Goal: Information Seeking & Learning: Check status

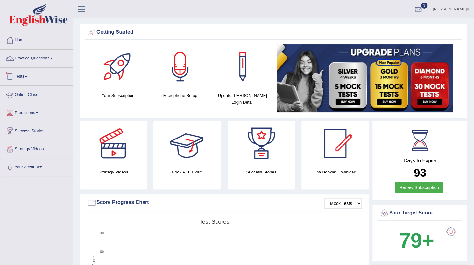
click at [42, 60] on link "Practice Questions" at bounding box center [36, 58] width 73 height 16
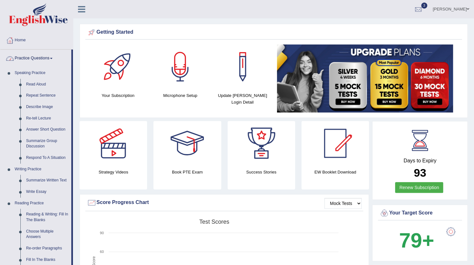
click at [39, 59] on link "Practice Questions" at bounding box center [35, 58] width 71 height 16
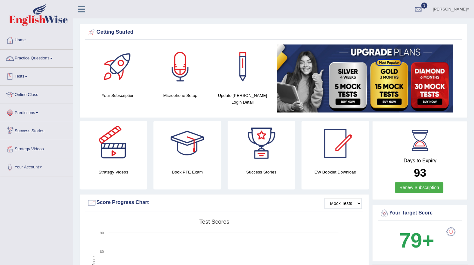
click at [27, 73] on link "Tests" at bounding box center [36, 76] width 73 height 16
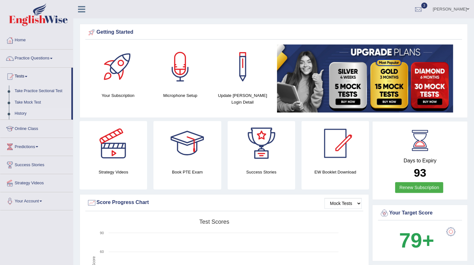
click at [21, 110] on link "History" at bounding box center [41, 113] width 59 height 11
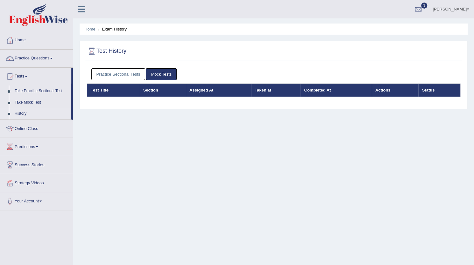
click at [115, 71] on link "Practice Sectional Tests" at bounding box center [118, 74] width 54 height 12
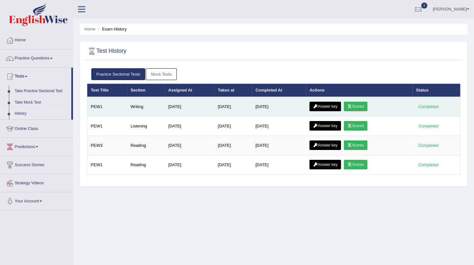
click at [358, 110] on link "Scores" at bounding box center [356, 107] width 24 height 10
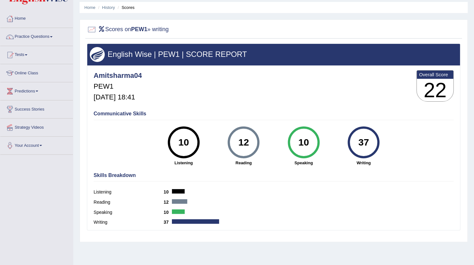
scroll to position [23, 0]
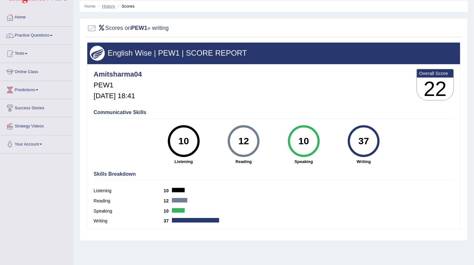
click at [108, 7] on link "History" at bounding box center [108, 6] width 13 height 5
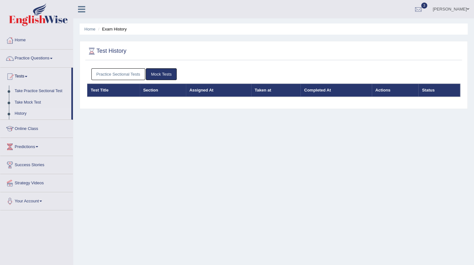
click at [124, 76] on link "Practice Sectional Tests" at bounding box center [118, 74] width 54 height 12
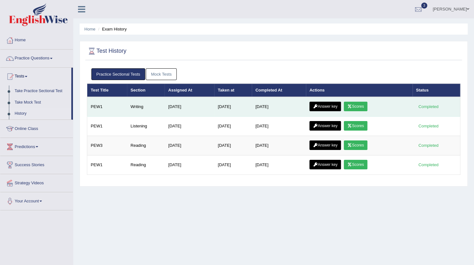
click at [334, 106] on link "Answer key" at bounding box center [324, 107] width 31 height 10
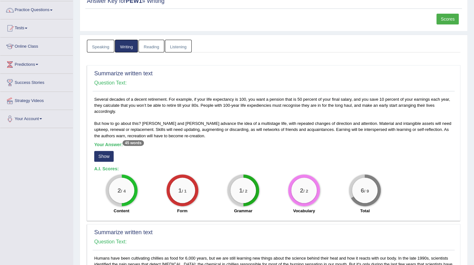
scroll to position [52, 0]
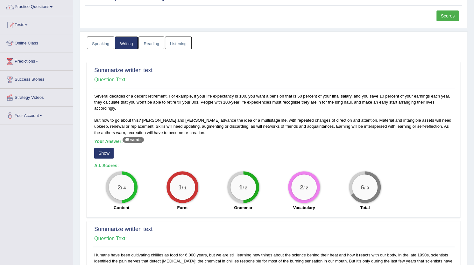
click at [103, 149] on button "Show" at bounding box center [103, 153] width 19 height 11
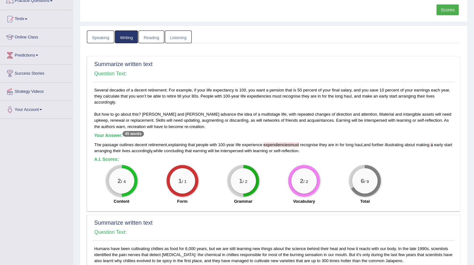
scroll to position [61, 0]
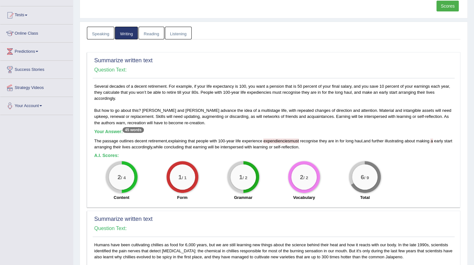
click at [288, 139] on span "expendienciesmust" at bounding box center [280, 141] width 35 height 5
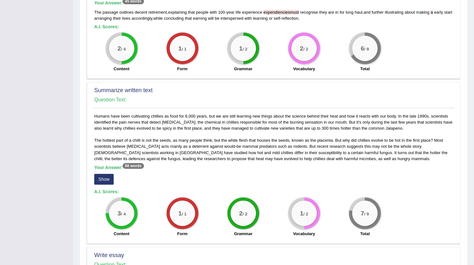
scroll to position [191, 0]
drag, startPoint x: 141, startPoint y: 143, endPoint x: 223, endPoint y: 152, distance: 82.7
click at [223, 152] on div "Humans have been cultivating chillies as food for 6,000 years, but we are still…" at bounding box center [274, 176] width 362 height 127
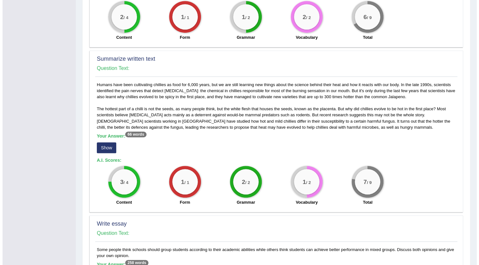
scroll to position [222, 0]
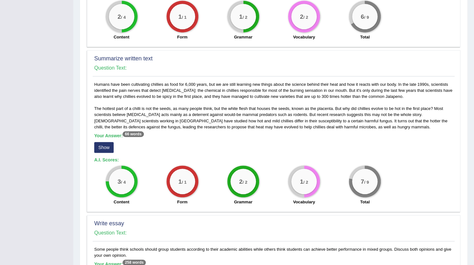
click at [105, 148] on button "Show" at bounding box center [103, 147] width 19 height 11
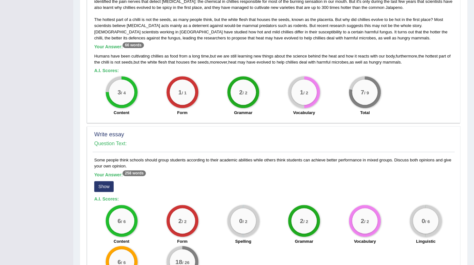
scroll to position [366, 0]
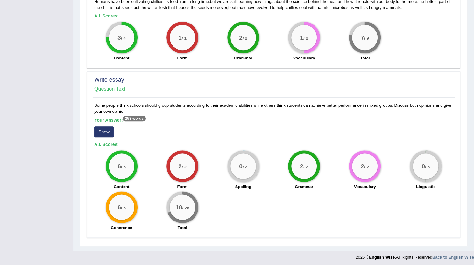
click at [105, 129] on button "Show" at bounding box center [103, 132] width 19 height 11
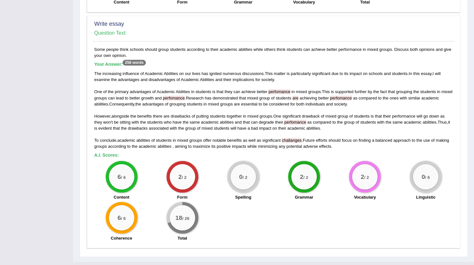
scroll to position [433, 0]
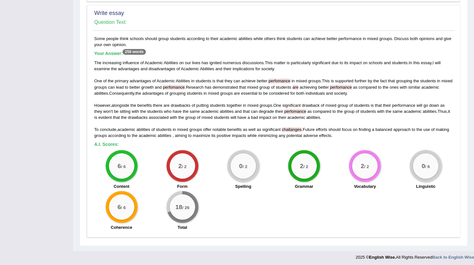
click at [208, 146] on div "Some people think schools should group students according to their academic abi…" at bounding box center [274, 135] width 362 height 199
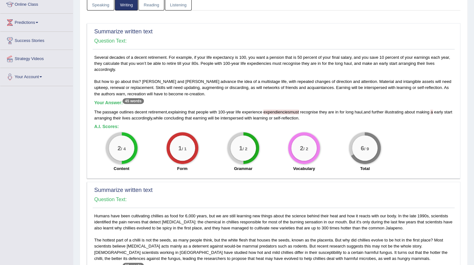
scroll to position [0, 0]
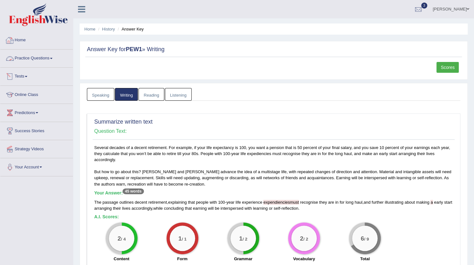
click at [32, 56] on link "Practice Questions" at bounding box center [36, 58] width 73 height 16
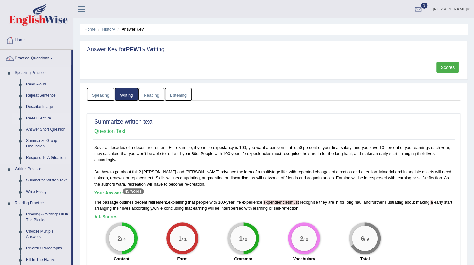
scroll to position [53, 0]
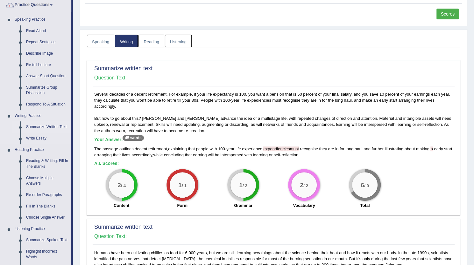
click at [34, 126] on link "Summarize Written Text" at bounding box center [47, 127] width 48 height 11
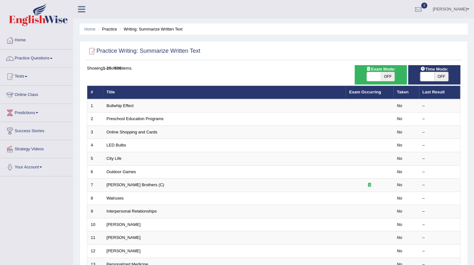
click at [382, 78] on span "OFF" at bounding box center [388, 76] width 14 height 9
checkbox input "true"
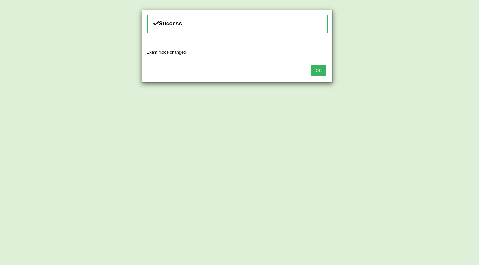
click at [319, 72] on button "OK" at bounding box center [318, 70] width 15 height 11
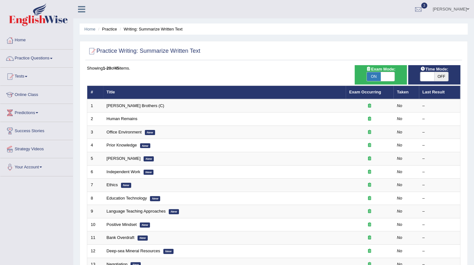
click at [444, 74] on span "OFF" at bounding box center [441, 76] width 14 height 9
checkbox input "true"
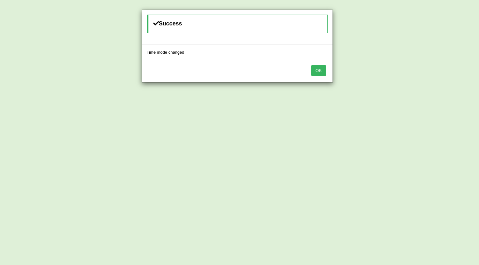
click at [316, 70] on button "OK" at bounding box center [318, 70] width 15 height 11
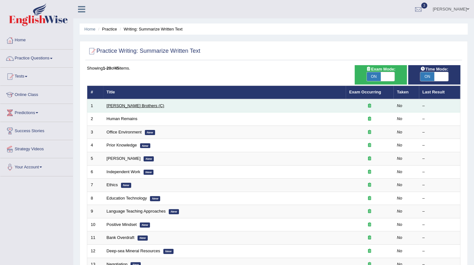
click at [127, 103] on link "Wright Brothers (C)" at bounding box center [136, 105] width 58 height 5
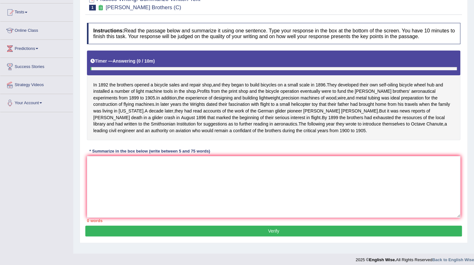
scroll to position [65, 0]
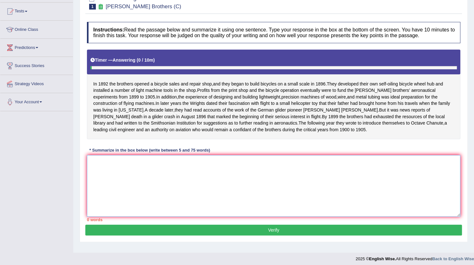
click at [146, 198] on textarea at bounding box center [273, 186] width 373 height 62
type textarea "i"
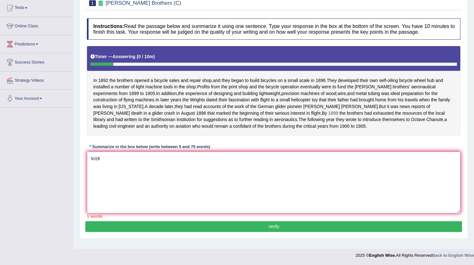
scroll to position [73, 0]
type textarea "In"
click at [95, 150] on div "* Summarize in the box below (write between 5 and 75 words)" at bounding box center [150, 147] width 126 height 6
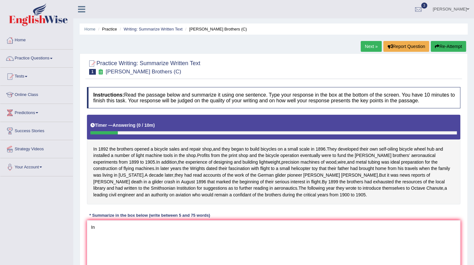
scroll to position [75, 0]
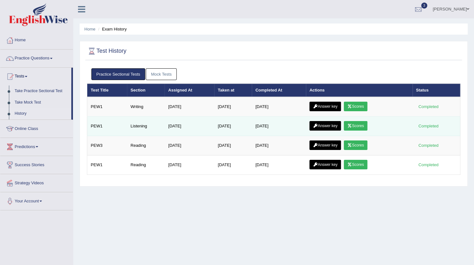
click at [352, 124] on icon at bounding box center [349, 126] width 5 height 4
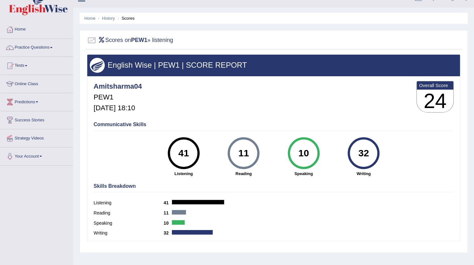
scroll to position [11, 0]
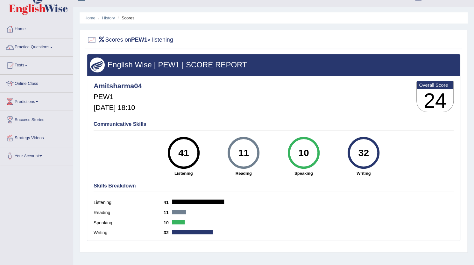
click at [106, 30] on div "Scores on PEW1 » listening English Wise | PEW1 | SCORE REPORT Amitsharma04 PEW1…" at bounding box center [274, 141] width 388 height 223
click at [103, 18] on link "History" at bounding box center [108, 18] width 13 height 5
